Goal: Task Accomplishment & Management: Complete application form

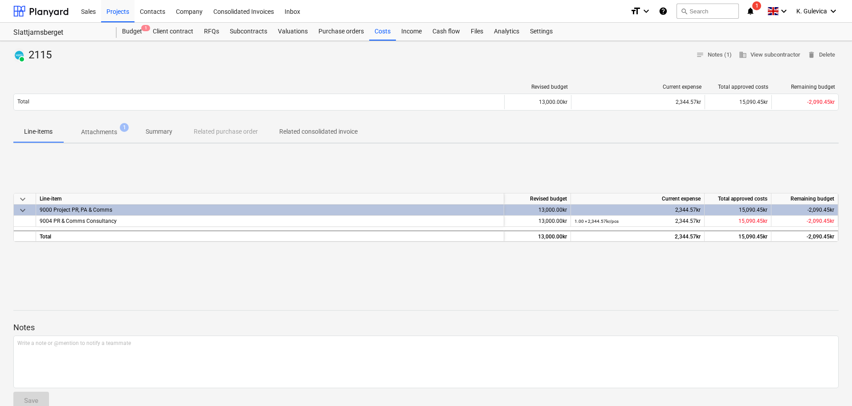
click at [102, 131] on p "Attachments" at bounding box center [99, 131] width 36 height 9
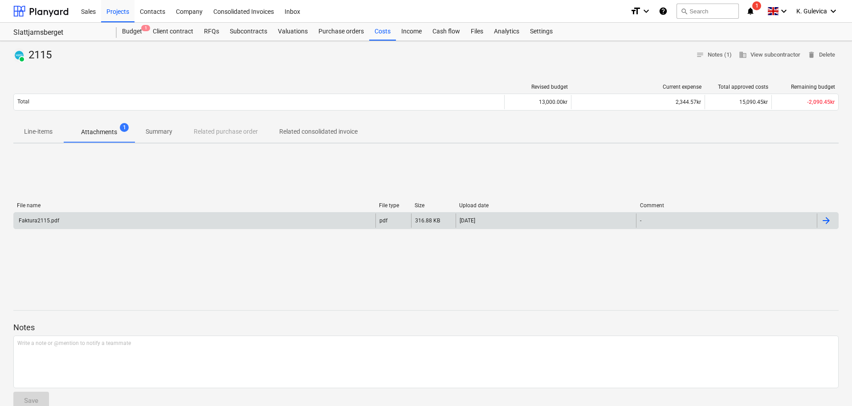
click at [117, 219] on div "Faktura2115.pdf" at bounding box center [195, 220] width 362 height 14
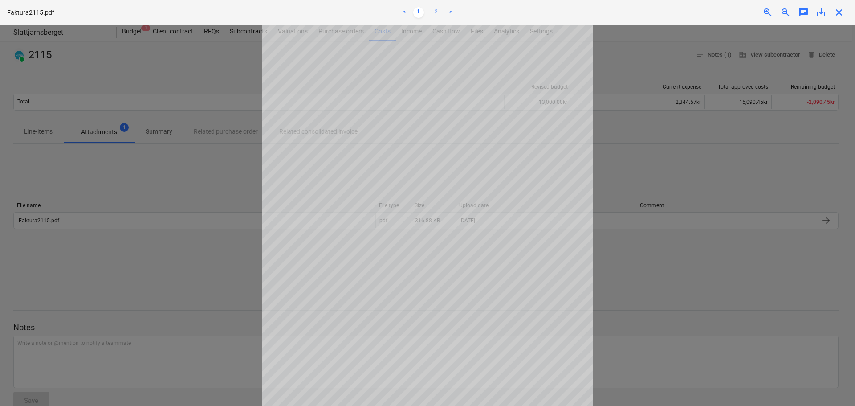
click at [435, 9] on link "2" at bounding box center [436, 12] width 11 height 11
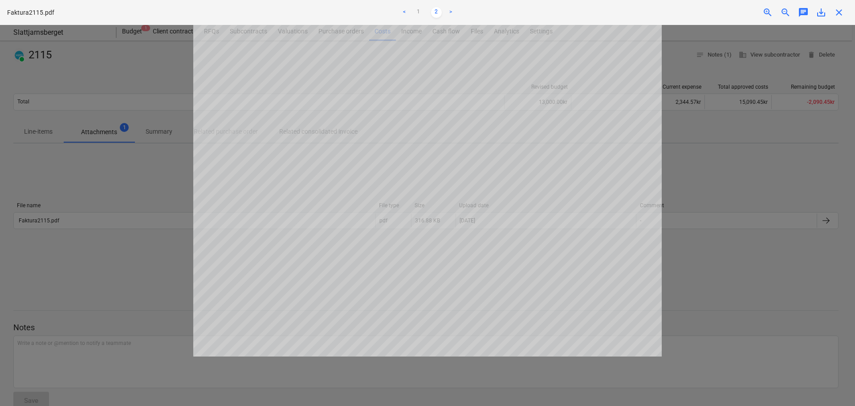
click at [837, 13] on span "close" at bounding box center [839, 12] width 11 height 11
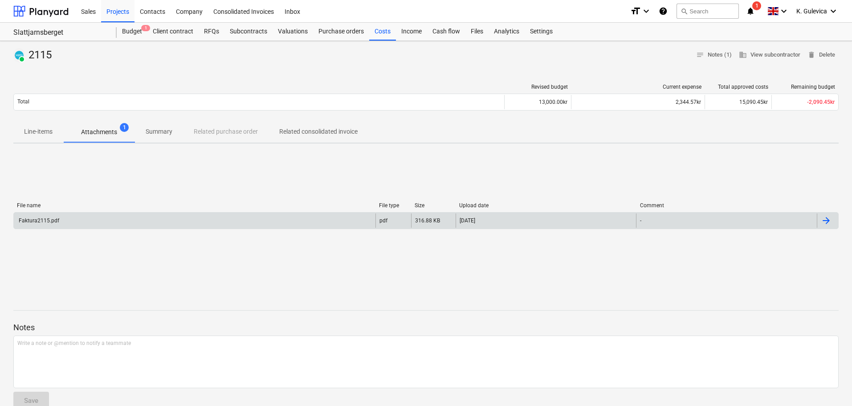
click at [113, 220] on div "Faktura2115.pdf" at bounding box center [195, 220] width 362 height 14
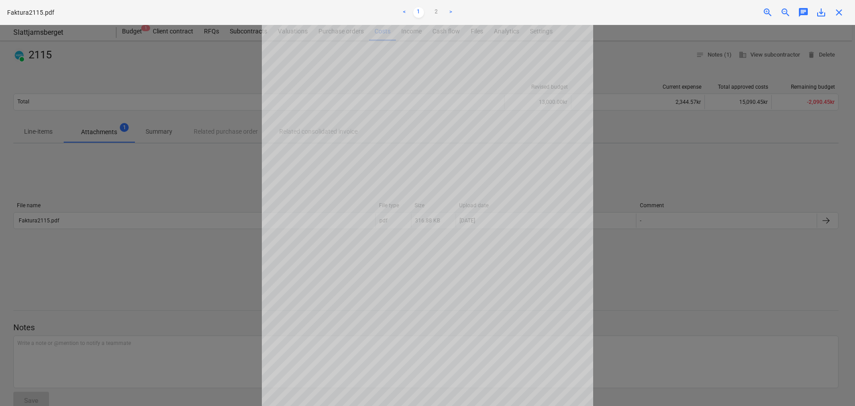
scroll to position [90, 0]
click at [434, 10] on link "2" at bounding box center [436, 12] width 11 height 11
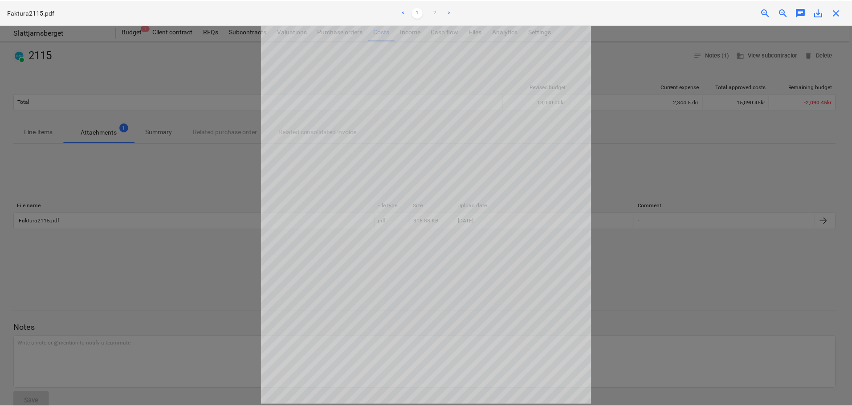
scroll to position [0, 0]
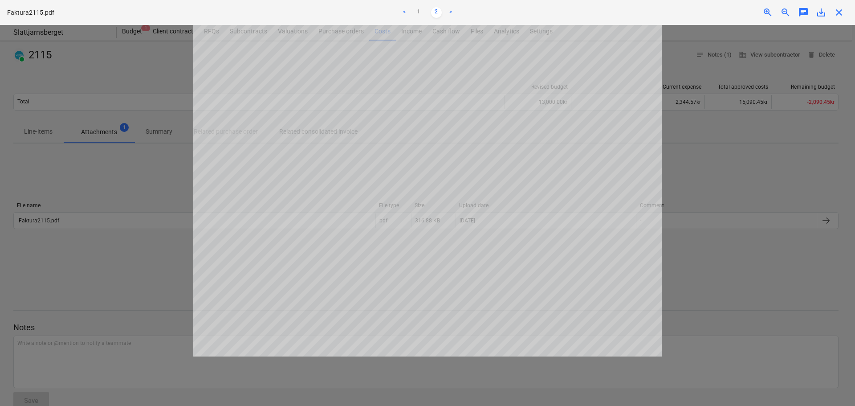
click at [840, 15] on span "close" at bounding box center [839, 12] width 11 height 11
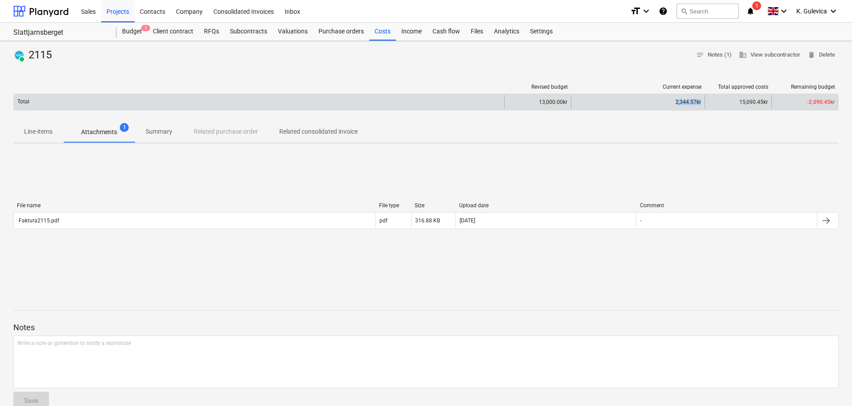
drag, startPoint x: 677, startPoint y: 100, endPoint x: 688, endPoint y: 102, distance: 11.8
click at [703, 102] on div "2,344.57kr" at bounding box center [638, 102] width 134 height 14
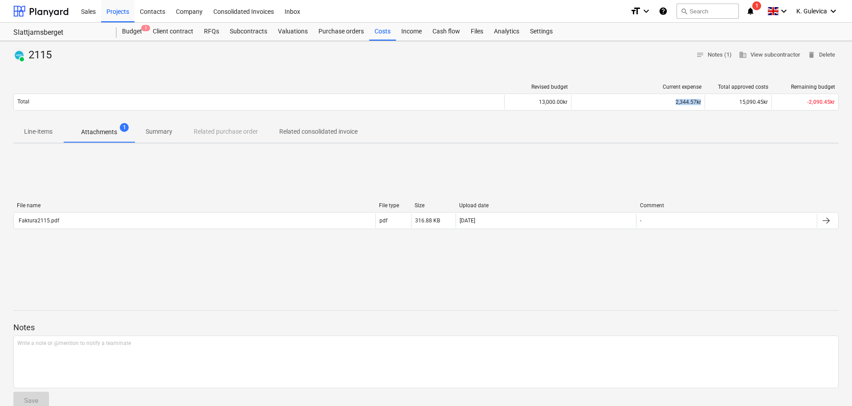
click at [163, 129] on p "Summary" at bounding box center [159, 131] width 27 height 9
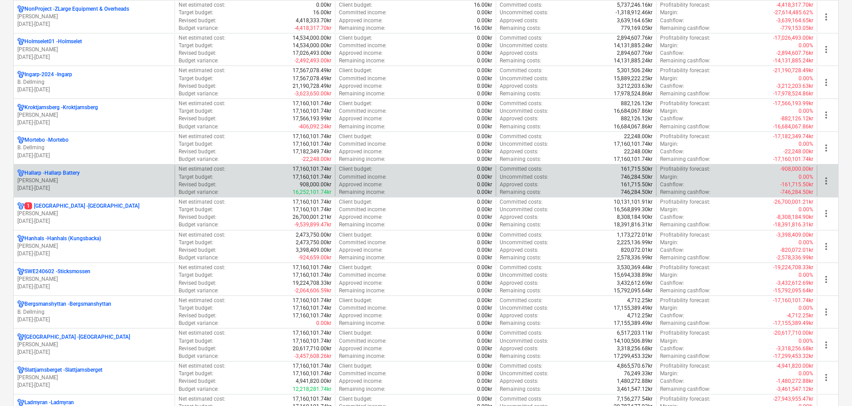
scroll to position [579, 0]
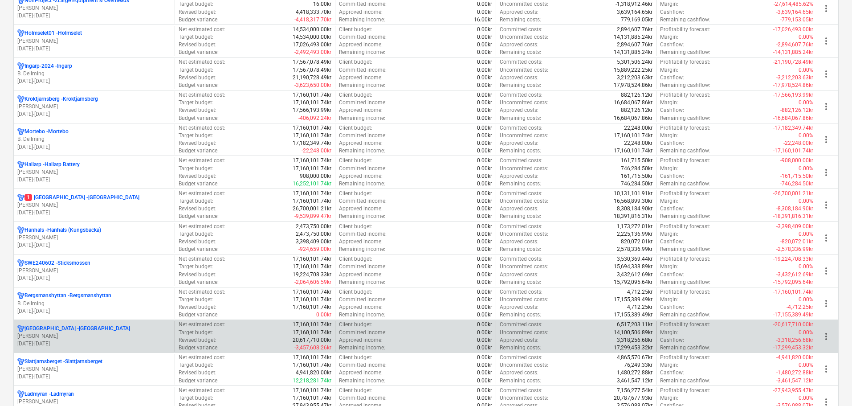
click at [52, 329] on p "Hogdalsbygden - Hogdalsbygden" at bounding box center [77, 329] width 106 height 8
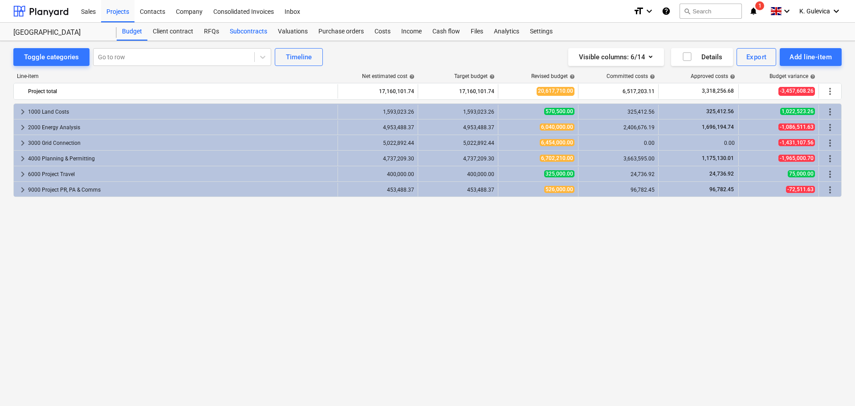
click at [256, 34] on div "Subcontracts" at bounding box center [248, 32] width 48 height 18
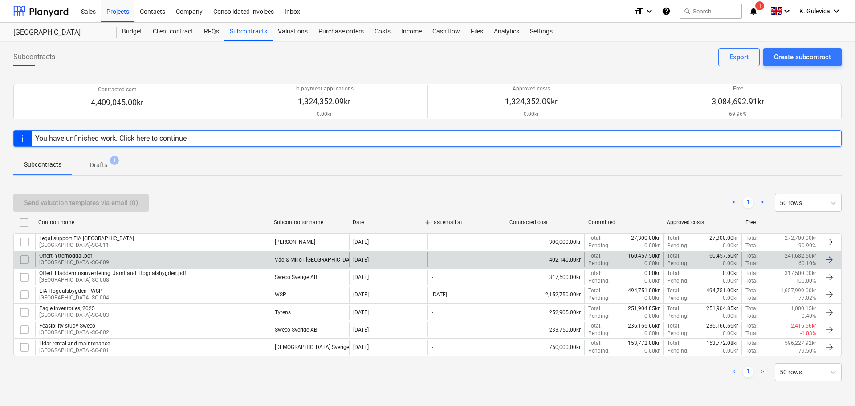
click at [307, 264] on div "Väg & Miljö i Karlstad AB" at bounding box center [310, 259] width 78 height 15
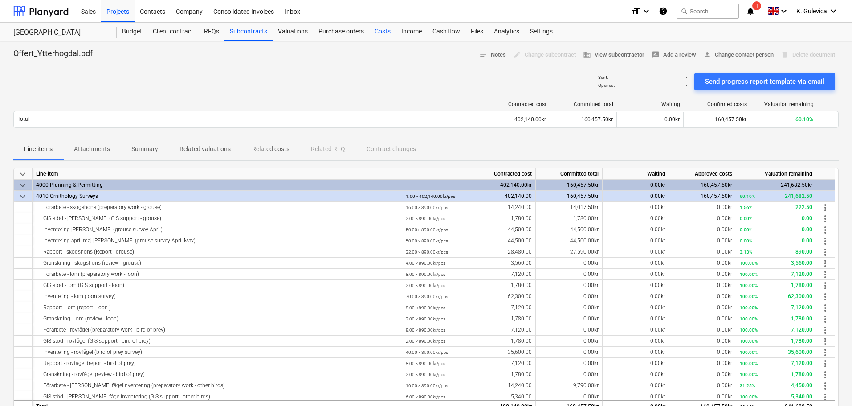
click at [375, 35] on div "Costs" at bounding box center [382, 32] width 27 height 18
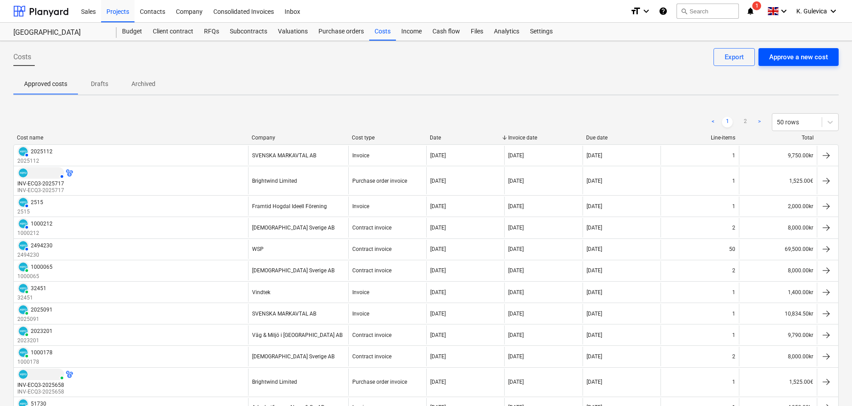
click at [803, 53] on div "Approve a new cost" at bounding box center [798, 57] width 59 height 12
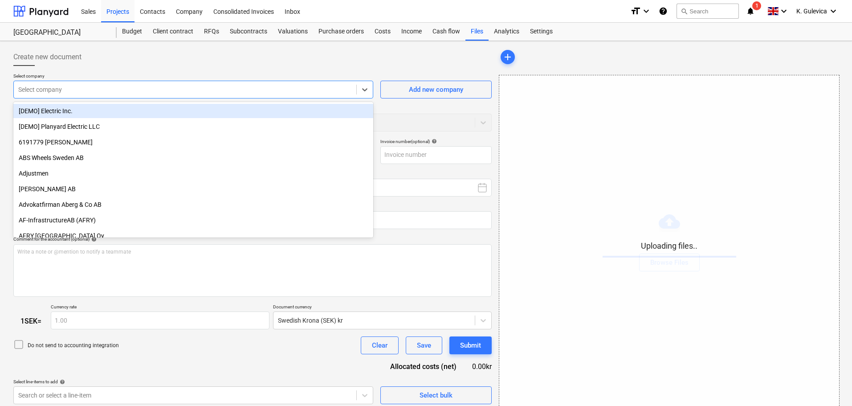
click at [159, 90] on div at bounding box center [185, 89] width 334 height 9
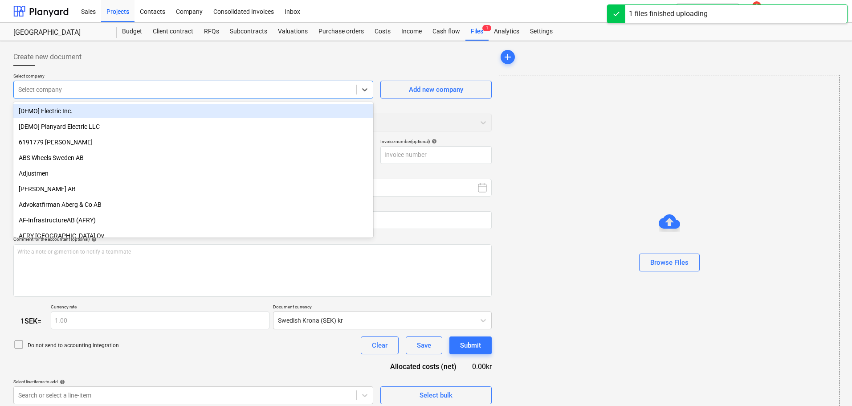
type input "2023289.pdf"
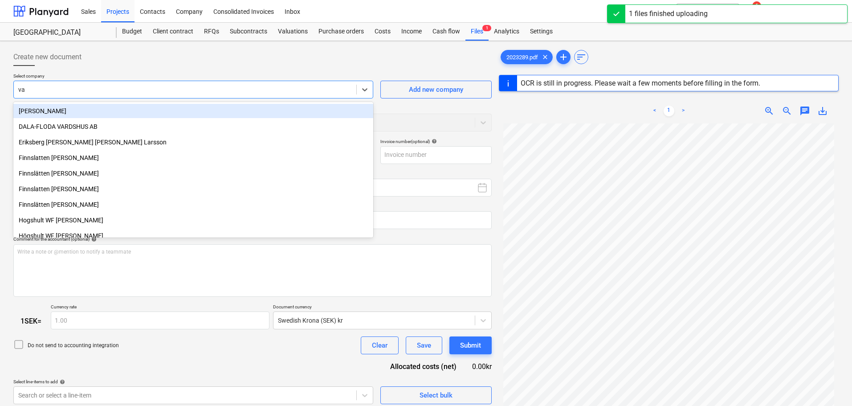
type input "vag"
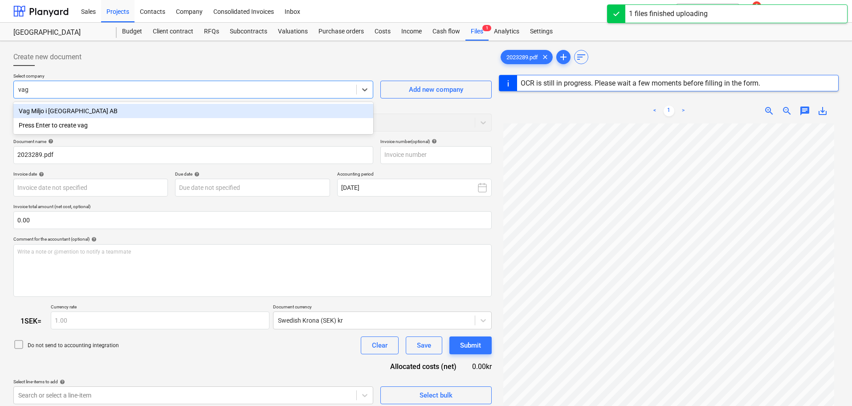
click at [101, 108] on div "Vag Miljo i Karlstad AB" at bounding box center [193, 111] width 360 height 14
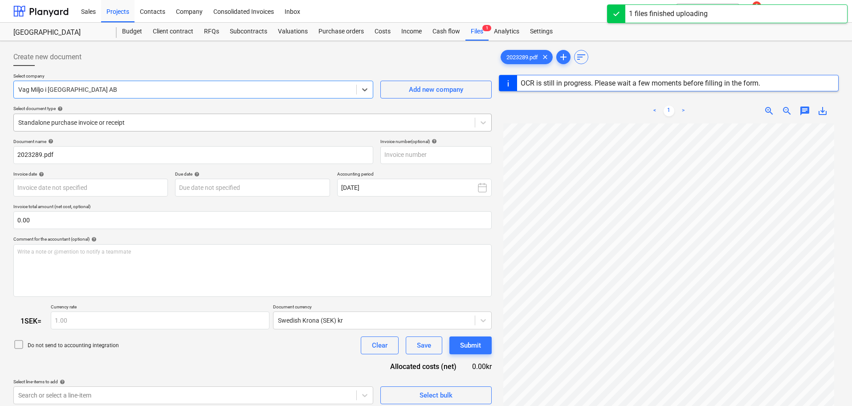
click at [134, 119] on div at bounding box center [244, 122] width 452 height 9
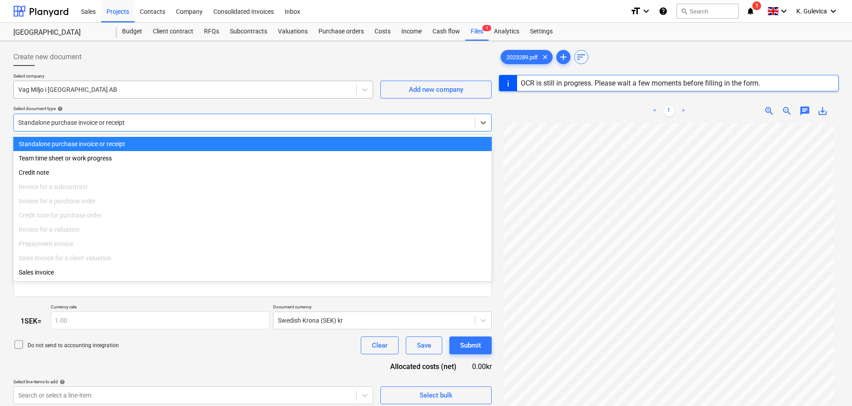
click at [135, 92] on div at bounding box center [185, 89] width 334 height 9
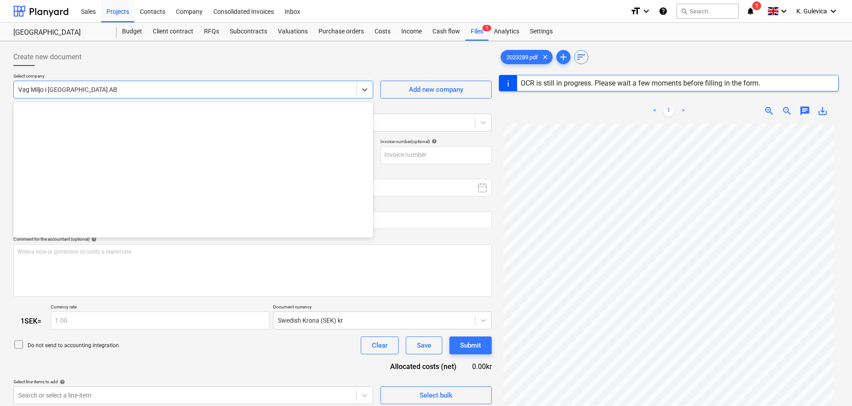
scroll to position [10897, 0]
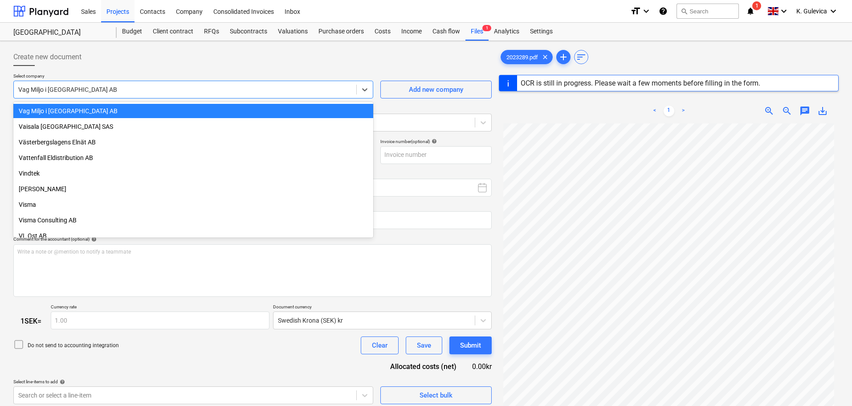
type input "2023289"
type input "04 Sep 2025"
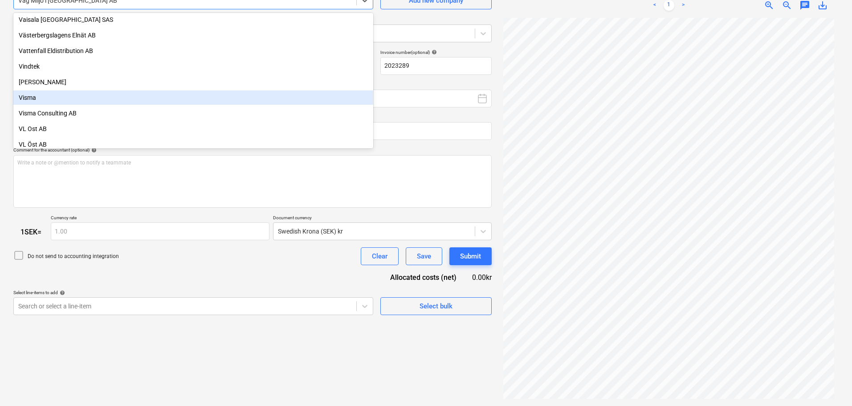
scroll to position [10870, 0]
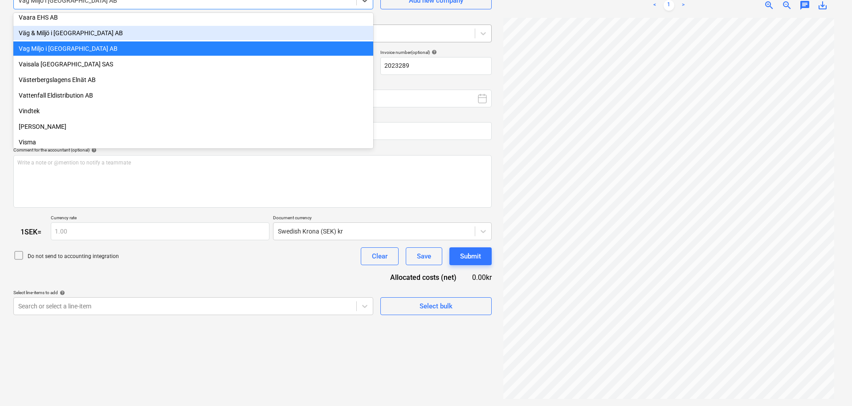
drag, startPoint x: 102, startPoint y: 83, endPoint x: 264, endPoint y: 34, distance: 169.7
click at [264, 34] on div "Väg & Miljö i Karlstad AB" at bounding box center [193, 33] width 360 height 14
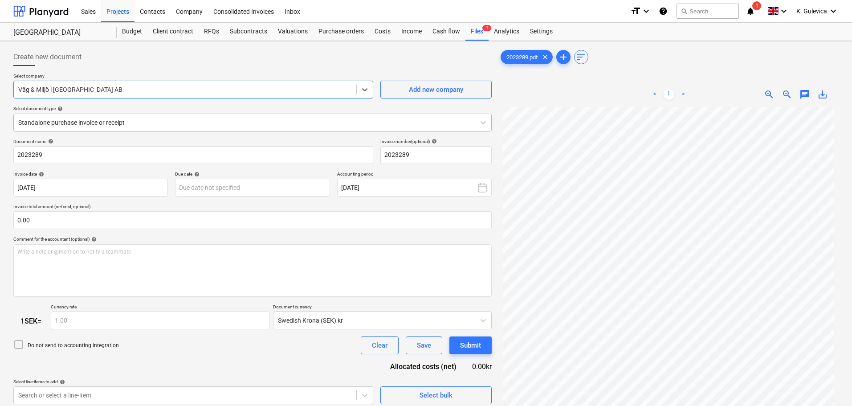
click at [172, 120] on div at bounding box center [244, 122] width 452 height 9
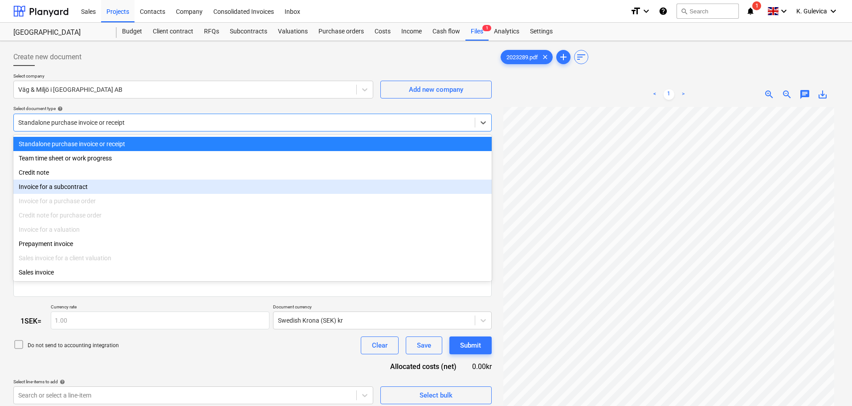
click at [75, 188] on div "Invoice for a subcontract" at bounding box center [252, 187] width 478 height 14
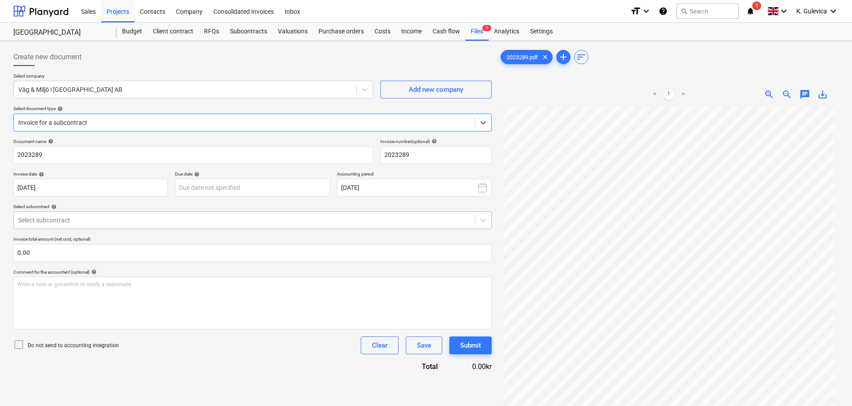
click at [172, 216] on div at bounding box center [244, 220] width 452 height 9
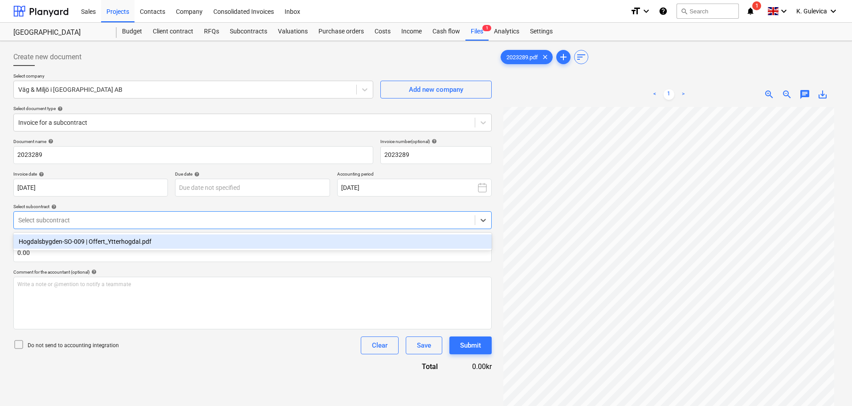
click at [110, 243] on div "Hogdalsbygden-SO-009 | Offert_Ytterhogdal.pdf" at bounding box center [252, 241] width 478 height 14
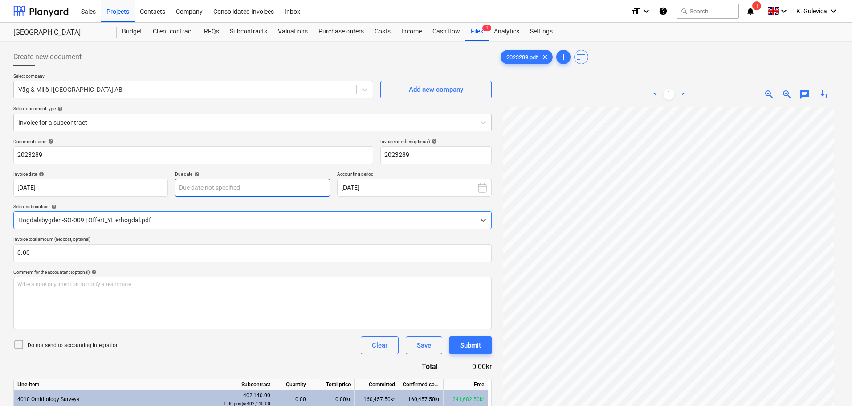
click at [290, 183] on body "Sales Projects Contacts Company Consolidated Invoices Inbox format_size keyboar…" at bounding box center [426, 203] width 852 height 406
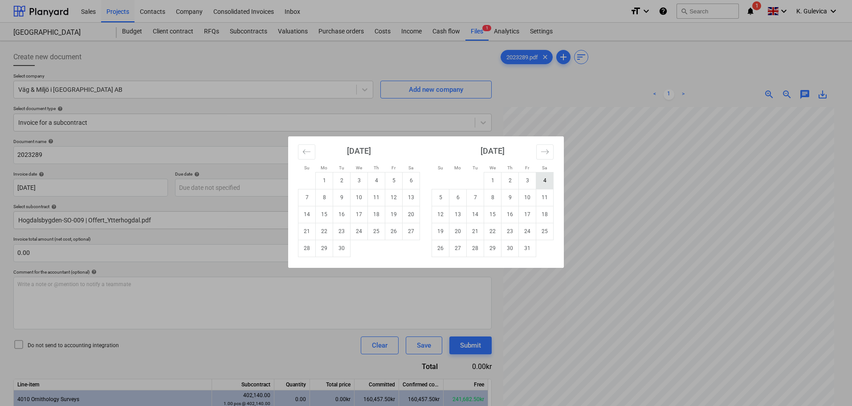
click at [542, 180] on td "4" at bounding box center [544, 180] width 17 height 17
type input "04 Oct 2025"
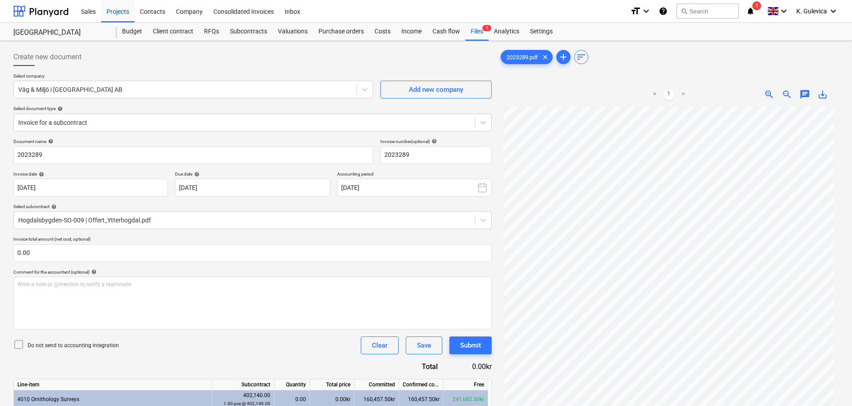
click at [803, 92] on span "chat" at bounding box center [805, 94] width 11 height 11
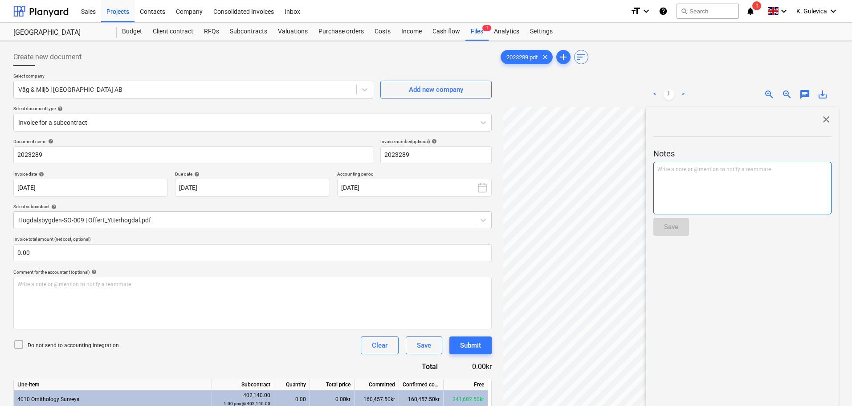
click at [722, 192] on div "Write a note or @mention to notify a teammate ﻿" at bounding box center [742, 188] width 178 height 53
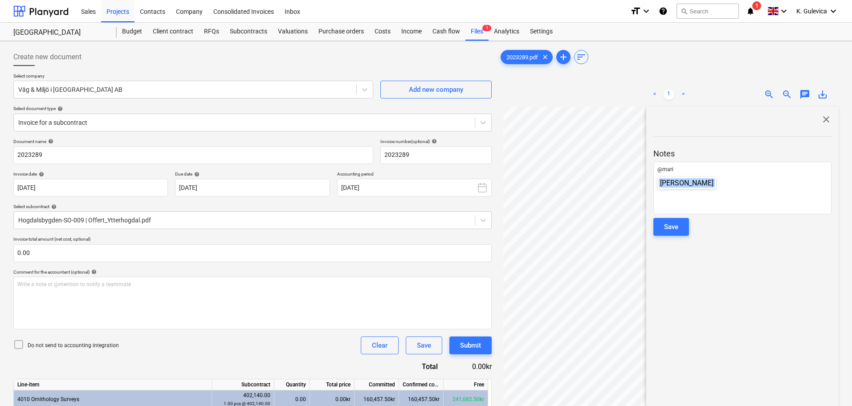
click at [693, 188] on div "Maria Hallberg" at bounding box center [686, 183] width 59 height 12
click at [709, 175] on p "﻿ @ Maria Hallberg ﻿ ﻿" at bounding box center [742, 170] width 170 height 9
click at [669, 229] on div "Save" at bounding box center [671, 227] width 14 height 12
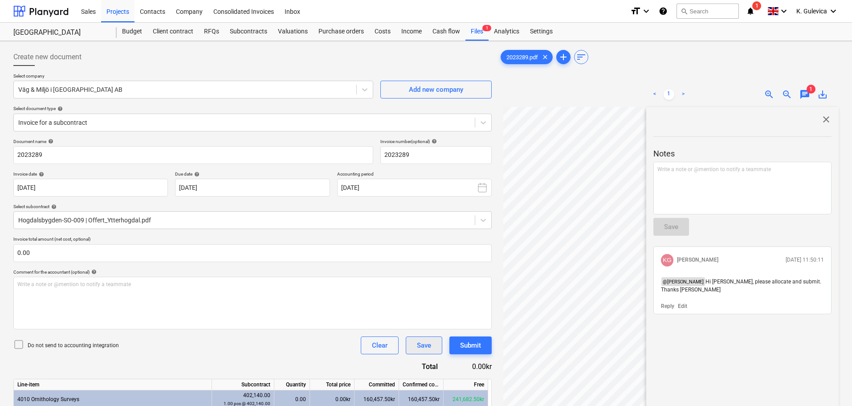
click at [421, 346] on div "Save" at bounding box center [424, 345] width 14 height 12
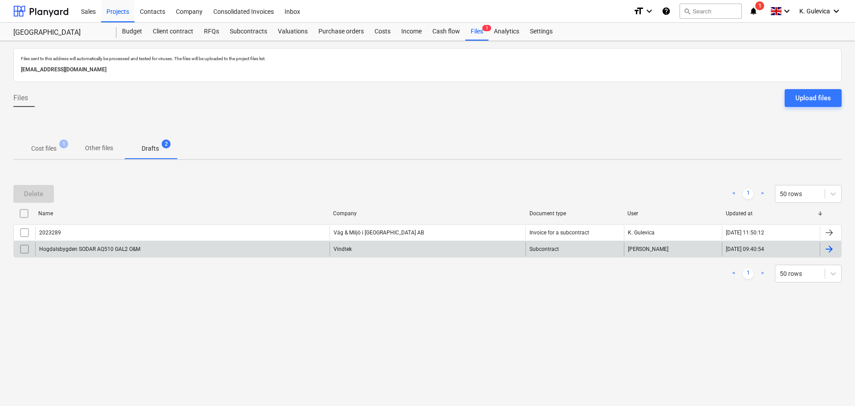
click at [386, 247] on div "Vindtek" at bounding box center [428, 249] width 196 height 14
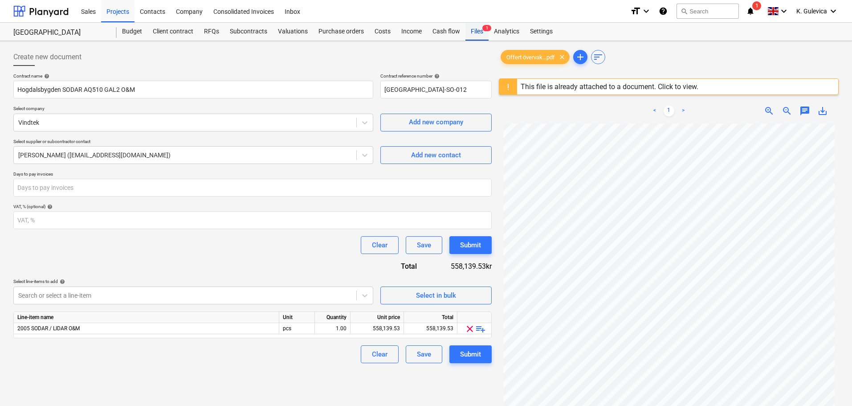
click at [480, 36] on div "Files 1" at bounding box center [476, 32] width 23 height 18
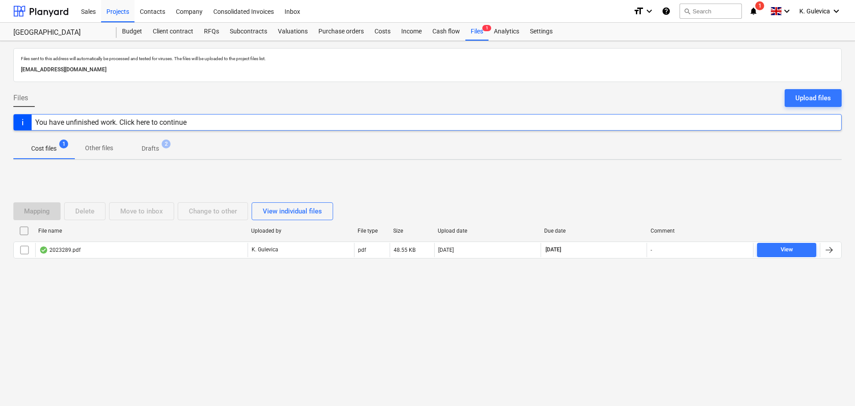
click at [152, 147] on p "Drafts" at bounding box center [150, 148] width 17 height 9
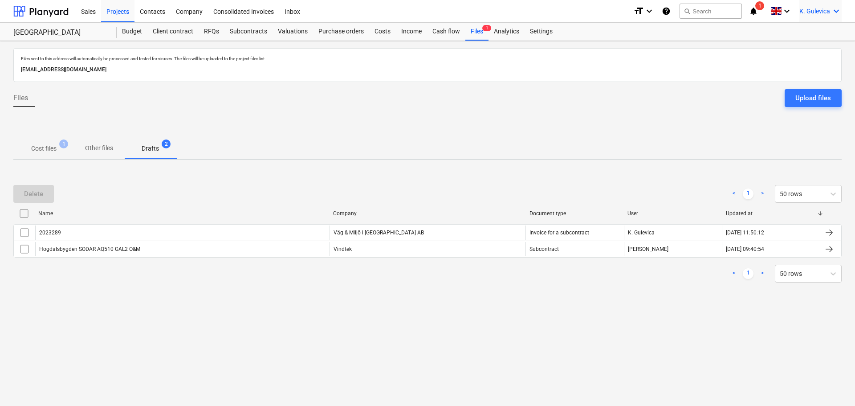
click at [812, 9] on span "K. Gulevica" at bounding box center [815, 11] width 31 height 7
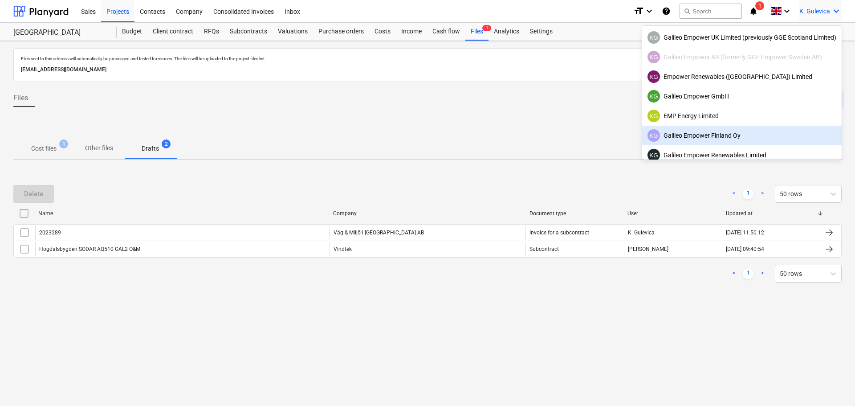
click at [718, 138] on div "KG Galileo Empower Finland Oy" at bounding box center [742, 135] width 189 height 12
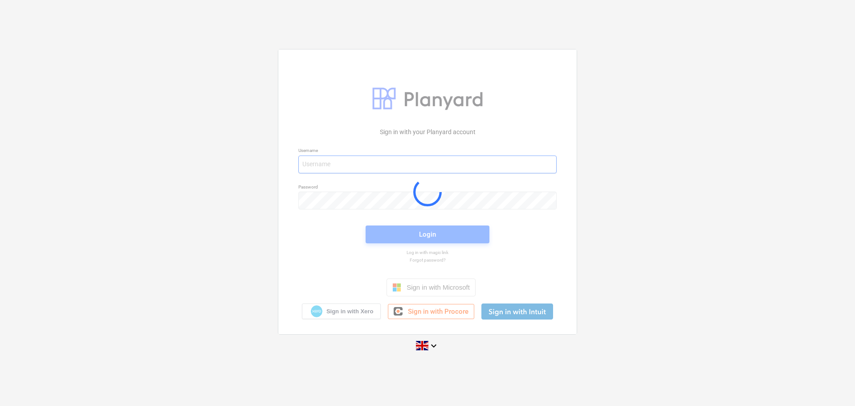
type input "[EMAIL_ADDRESS][DOMAIN_NAME]"
